Goal: Task Accomplishment & Management: Manage account settings

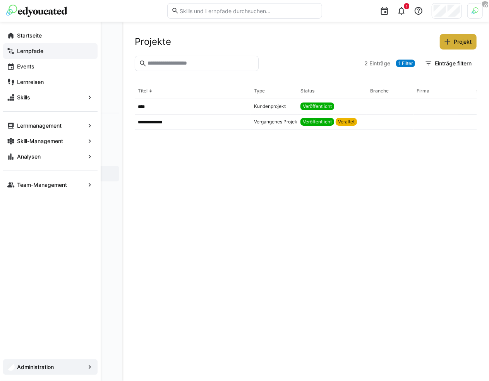
click at [0, 0] on app-navigation-label "Lernpfade" at bounding box center [0, 0] width 0 height 0
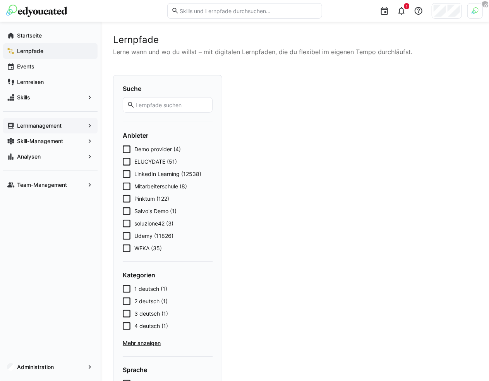
click at [0, 0] on app-navigation-label "Lernmanagement" at bounding box center [0, 0] width 0 height 0
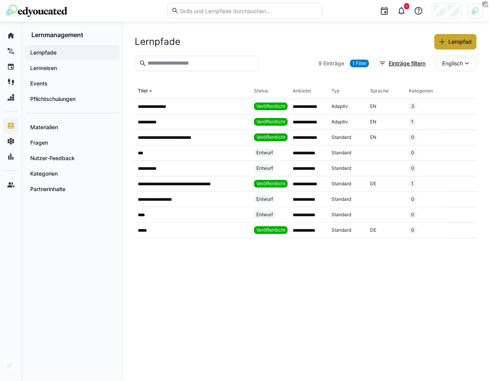
click at [439, 43] on eds-icon at bounding box center [442, 42] width 8 height 8
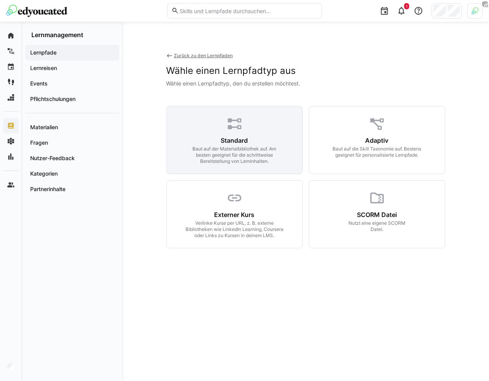
click at [262, 142] on div "Standard Baut auf der Materialbibliothek auf. Am besten geeignet für die schrit…" at bounding box center [234, 151] width 117 height 28
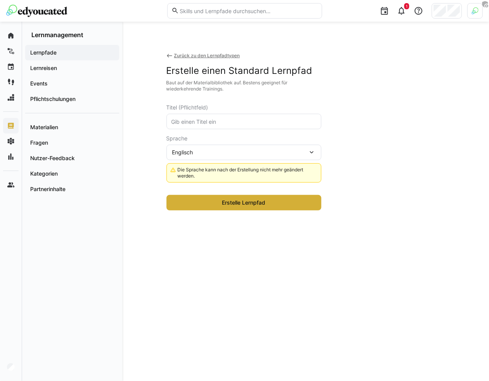
click at [258, 118] on input "text" at bounding box center [244, 121] width 146 height 7
type input "67676"
click at [258, 190] on div "Erstelle einen Standard Lernpfad Baut auf der Materialbibliothek auf. Bestens g…" at bounding box center [243, 137] width 155 height 145
click at [258, 199] on span "Erstelle Lernpfad" at bounding box center [244, 203] width 46 height 8
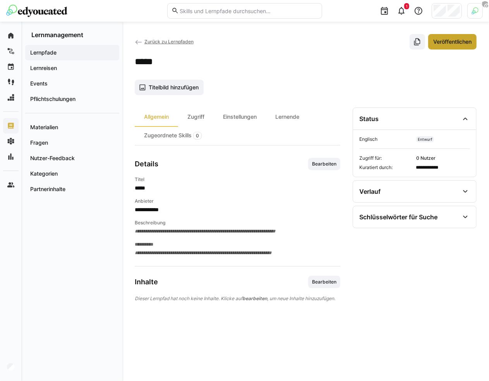
click at [444, 46] on span "Veröffentlichen" at bounding box center [452, 41] width 48 height 15
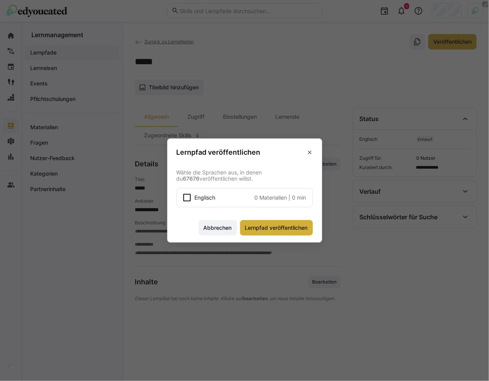
click at [213, 196] on span "Englisch" at bounding box center [205, 198] width 21 height 8
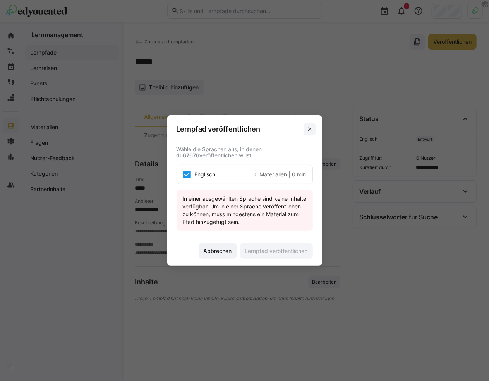
click at [309, 128] on eds-icon at bounding box center [309, 129] width 6 height 6
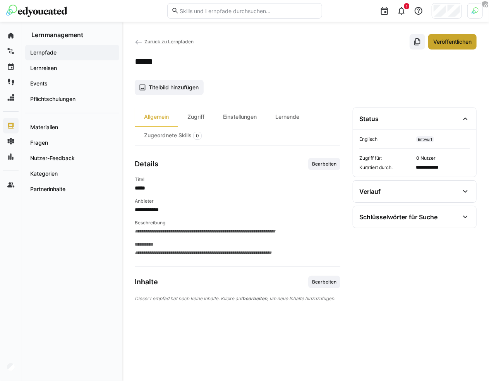
click at [443, 41] on span "Veröffentlichen" at bounding box center [452, 42] width 41 height 8
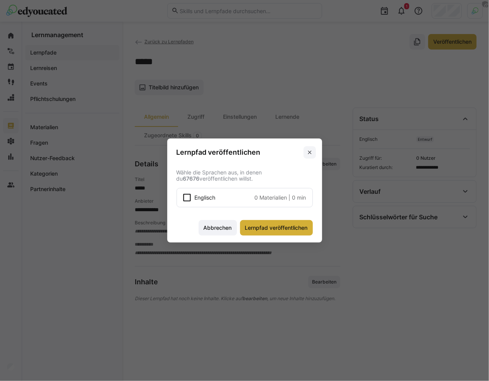
click at [309, 150] on eds-icon at bounding box center [309, 152] width 6 height 6
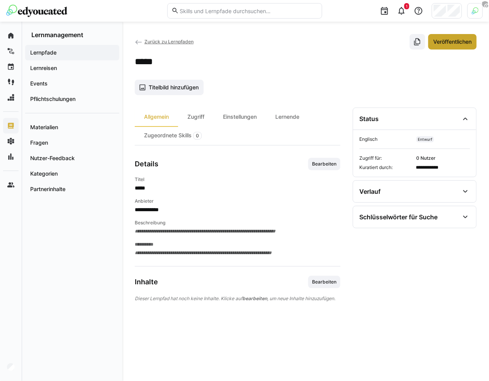
click at [450, 37] on span "Veröffentlichen" at bounding box center [452, 41] width 48 height 15
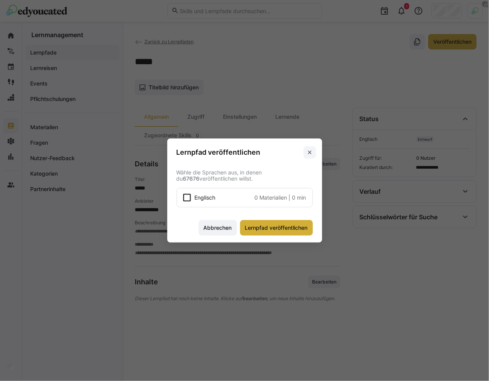
click at [308, 152] on eds-icon at bounding box center [309, 152] width 6 height 6
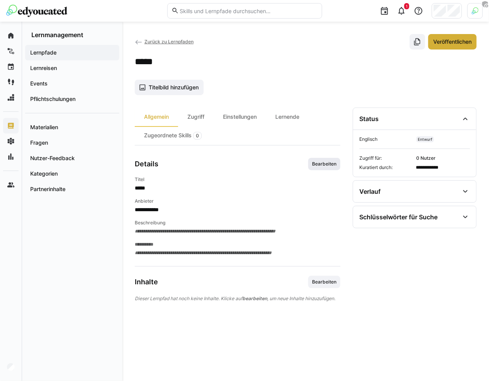
click at [325, 168] on span "Bearbeiten" at bounding box center [324, 164] width 32 height 12
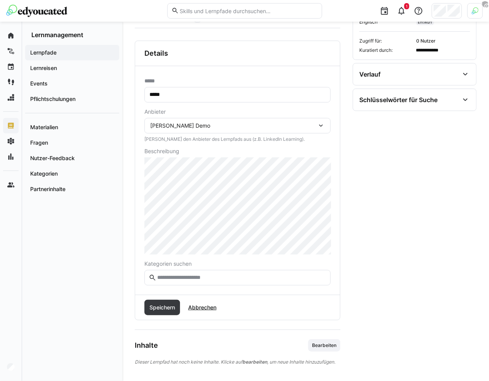
scroll to position [119, 0]
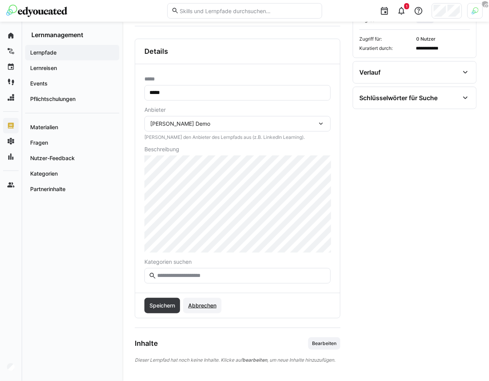
click at [200, 299] on span "Abbrechen" at bounding box center [202, 305] width 38 height 15
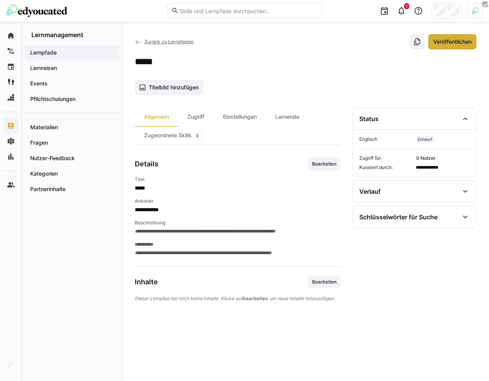
scroll to position [0, 0]
click at [89, 82] on span "Events" at bounding box center [72, 84] width 86 height 8
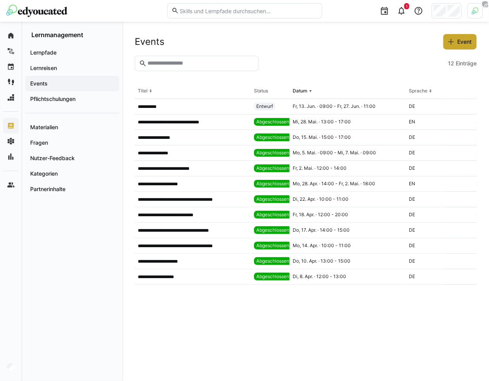
click at [457, 42] on span "Event" at bounding box center [464, 42] width 17 height 8
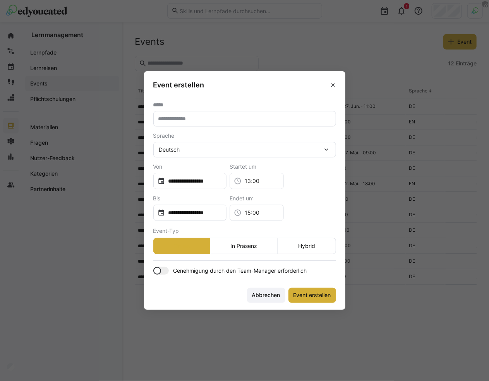
click at [239, 115] on eds-input at bounding box center [244, 118] width 183 height 15
type input "******"
click at [300, 293] on span "Event erstellen" at bounding box center [312, 295] width 40 height 8
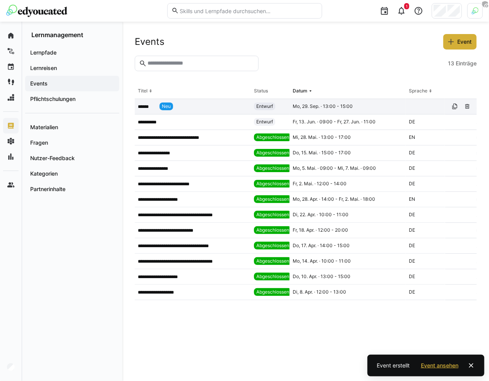
click at [220, 108] on app-table-first-column "****** Neu" at bounding box center [193, 107] width 110 height 8
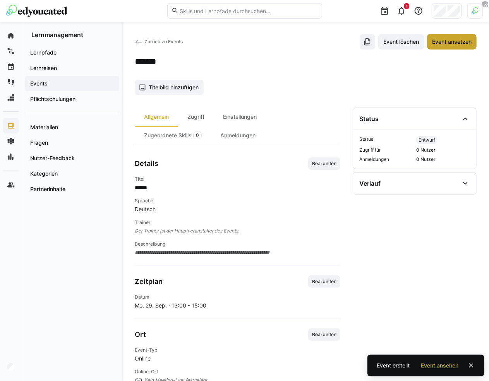
click at [450, 41] on span "Event ansetzen" at bounding box center [452, 42] width 42 height 8
click at [450, 41] on span "Event absagen" at bounding box center [452, 42] width 41 height 8
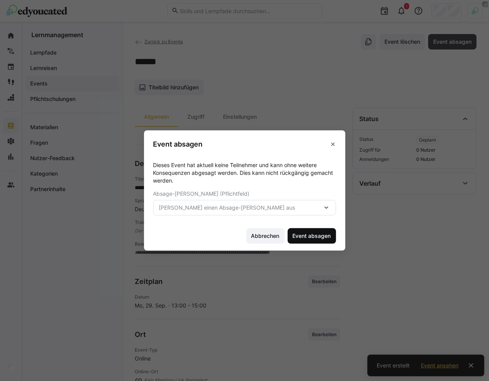
click at [320, 238] on span "Event absagen" at bounding box center [311, 236] width 41 height 8
click at [316, 205] on span "[PERSON_NAME] einen Absage-[PERSON_NAME] aus" at bounding box center [240, 208] width 163 height 8
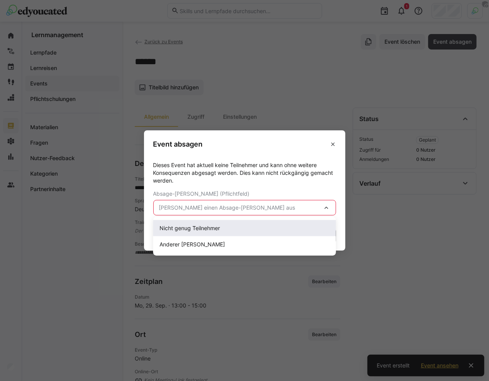
click at [283, 227] on div "Nicht genug Teilnehmer" at bounding box center [244, 228] width 170 height 8
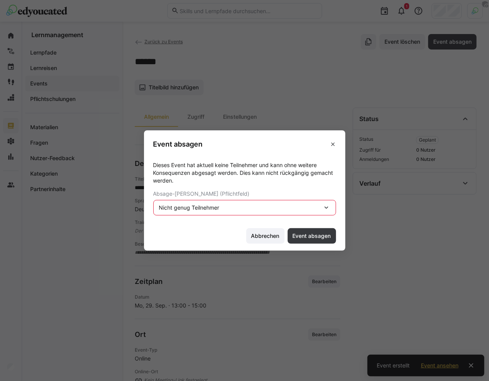
click at [308, 228] on footer "Abbrechen Event absagen" at bounding box center [244, 236] width 201 height 29
click at [308, 232] on span "Event absagen" at bounding box center [311, 236] width 41 height 8
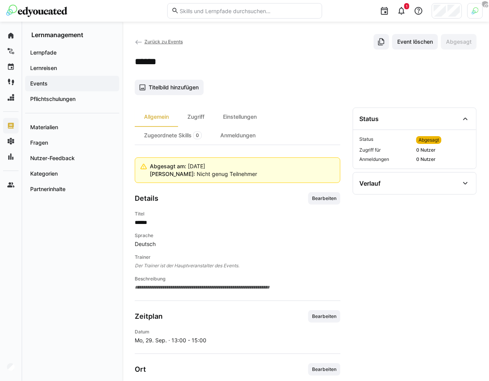
click at [89, 85] on span "Events" at bounding box center [72, 84] width 86 height 8
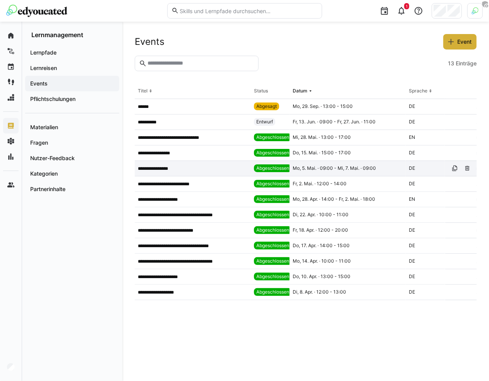
click at [184, 164] on div "**********" at bounding box center [193, 168] width 116 height 15
